Goal: Transaction & Acquisition: Purchase product/service

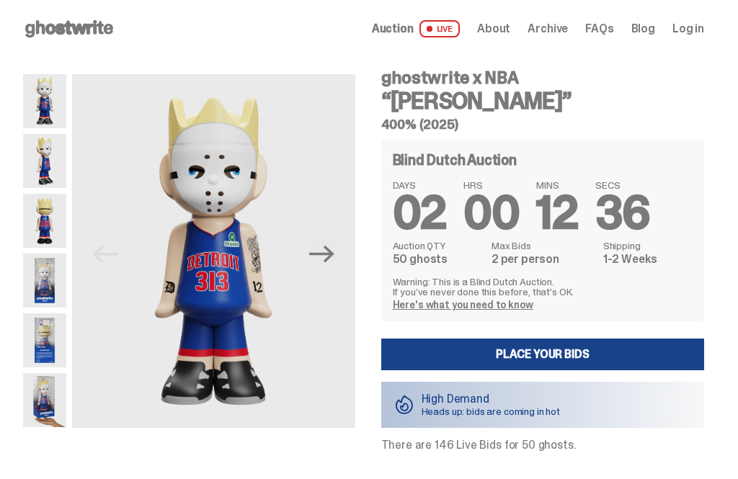
click at [324, 248] on icon "Next" at bounding box center [321, 253] width 25 height 25
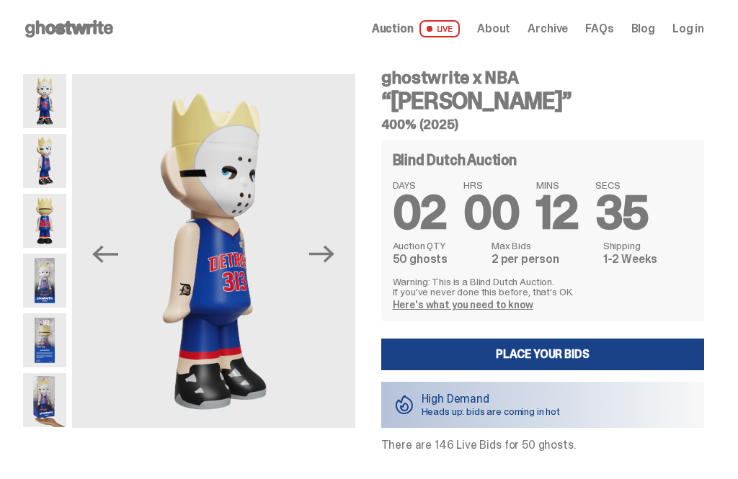
click at [330, 250] on icon "Next" at bounding box center [321, 253] width 25 height 25
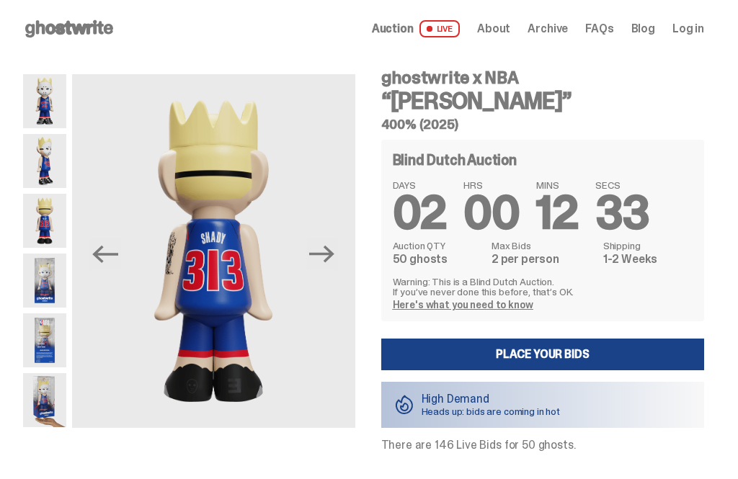
click at [326, 262] on icon "Next" at bounding box center [321, 253] width 25 height 25
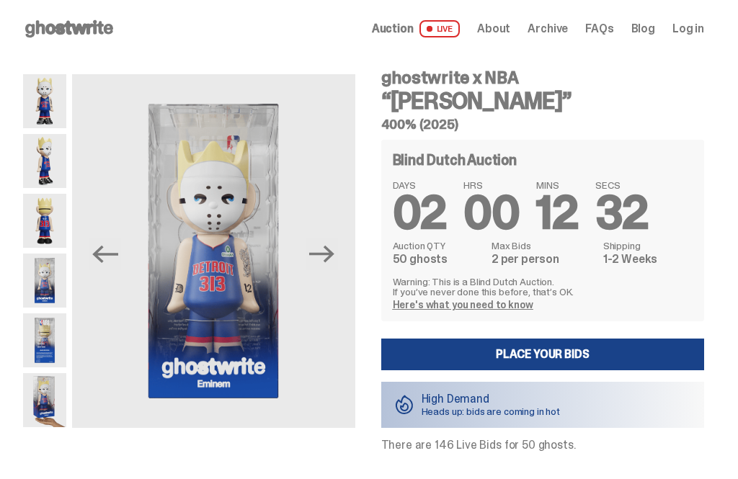
click at [332, 264] on icon "Next" at bounding box center [321, 253] width 25 height 25
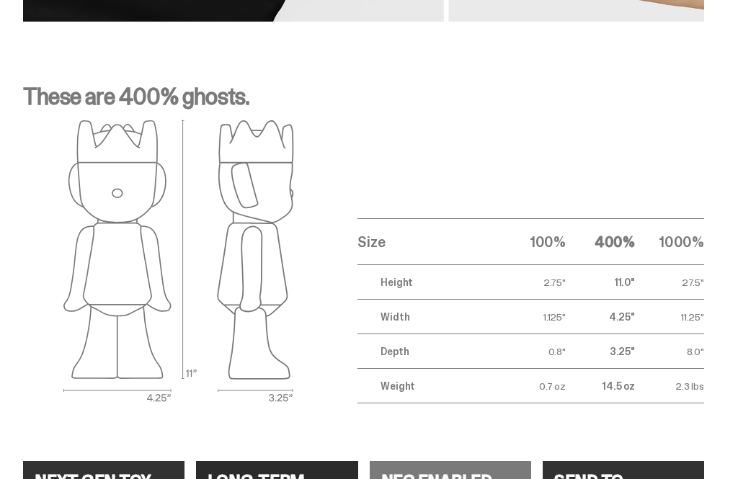
scroll to position [2098, 0]
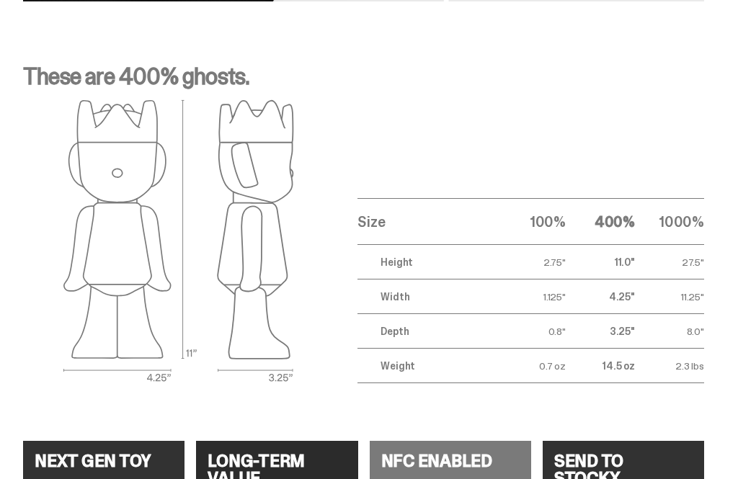
click at [565, 287] on td "1.125"" at bounding box center [530, 297] width 69 height 35
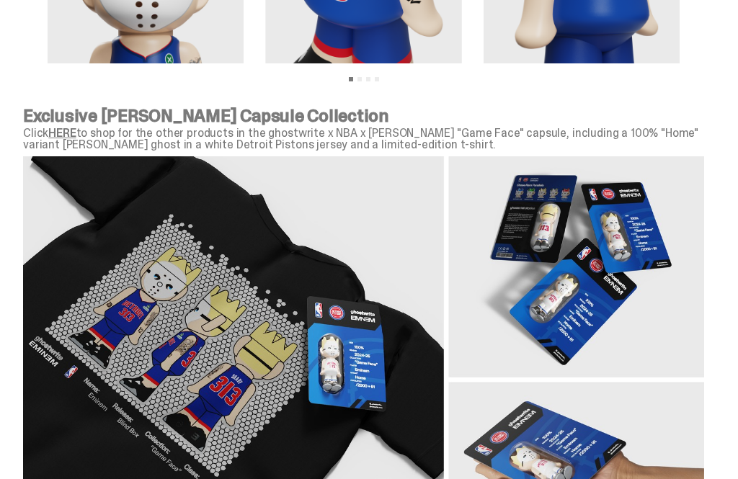
scroll to position [1434, 0]
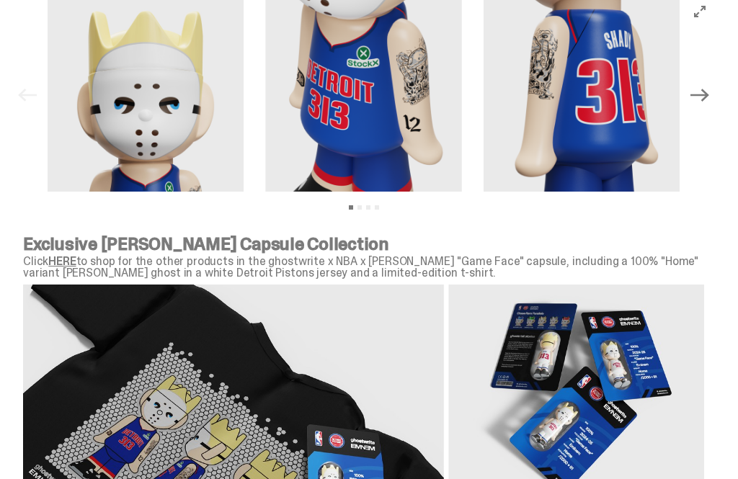
click at [68, 254] on link "HERE" at bounding box center [61, 261] width 27 height 15
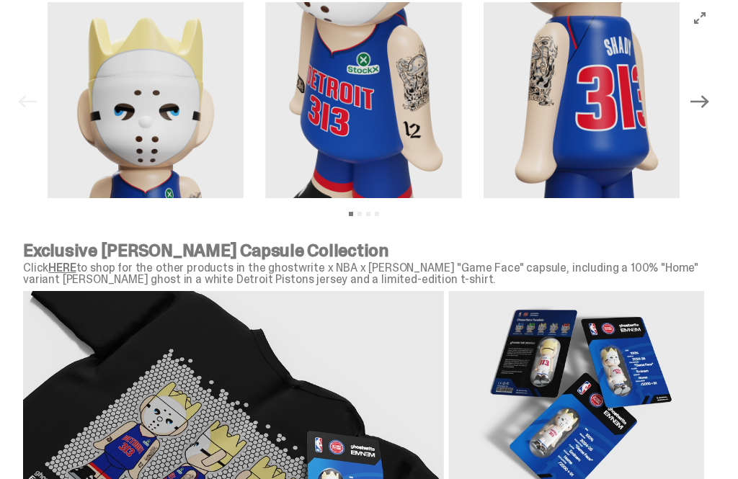
scroll to position [1417, 0]
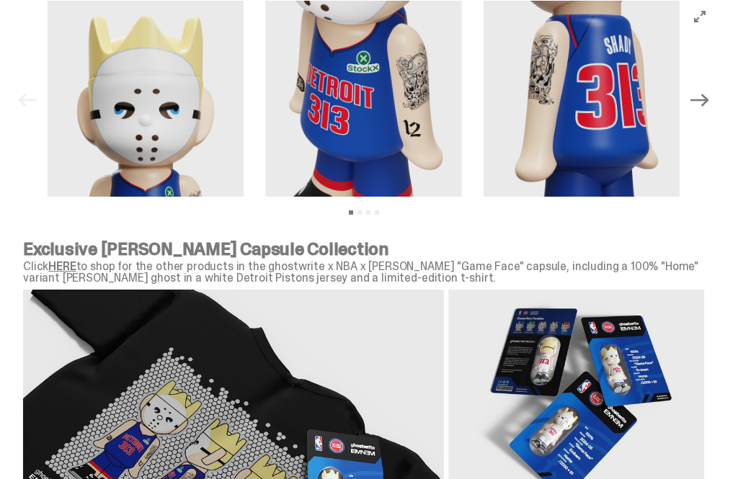
click at [74, 259] on link "HERE" at bounding box center [61, 266] width 27 height 15
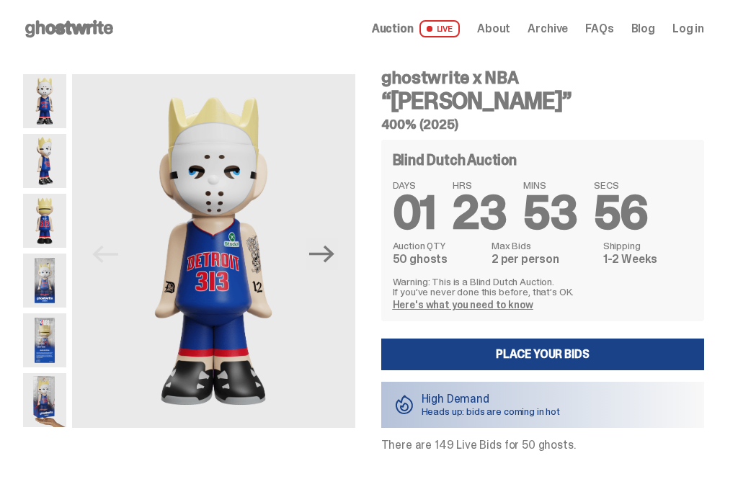
click at [555, 357] on link "Place your Bids" at bounding box center [542, 355] width 323 height 32
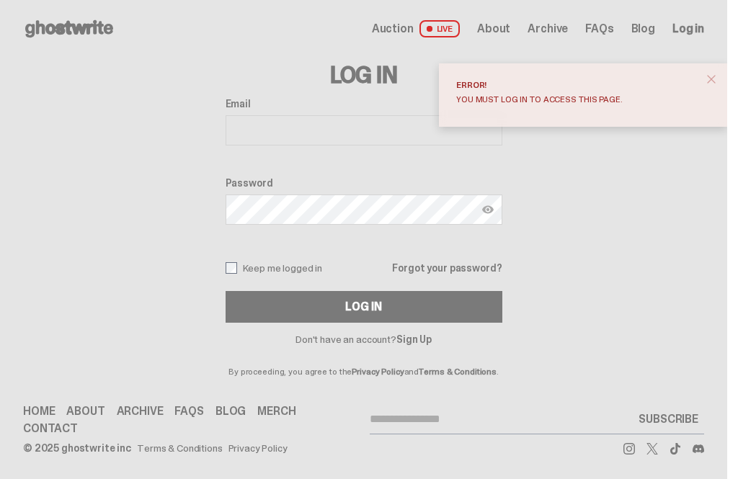
click at [718, 81] on span "close" at bounding box center [711, 79] width 14 height 14
